Goal: Find specific page/section: Find specific page/section

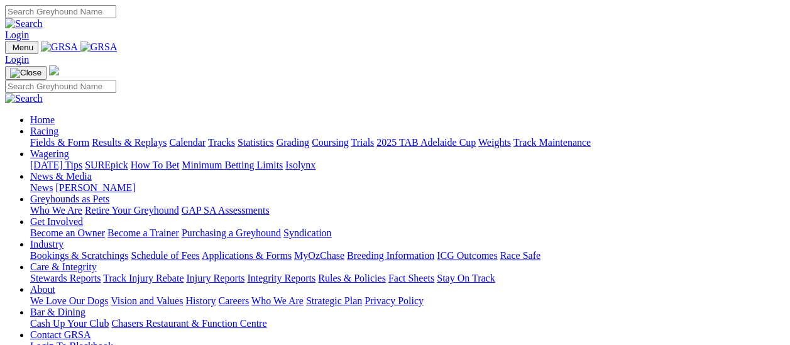
click at [65, 137] on link "Fields & Form" at bounding box center [59, 142] width 59 height 11
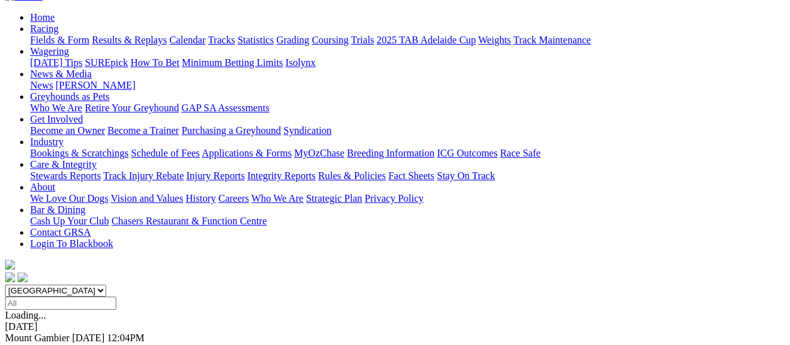
scroll to position [126, 0]
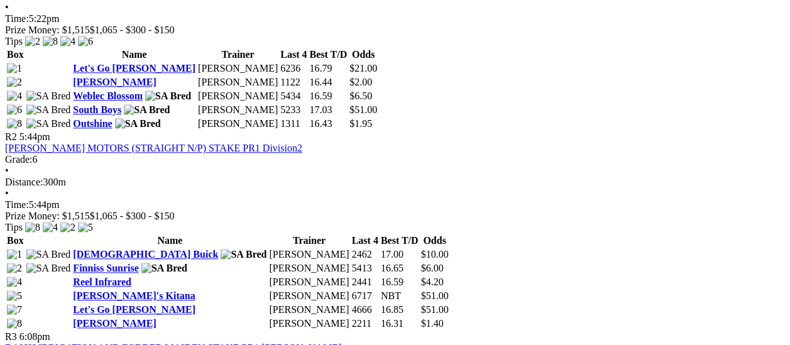
scroll to position [754, 0]
